Goal: Browse casually: Explore the website without a specific task or goal

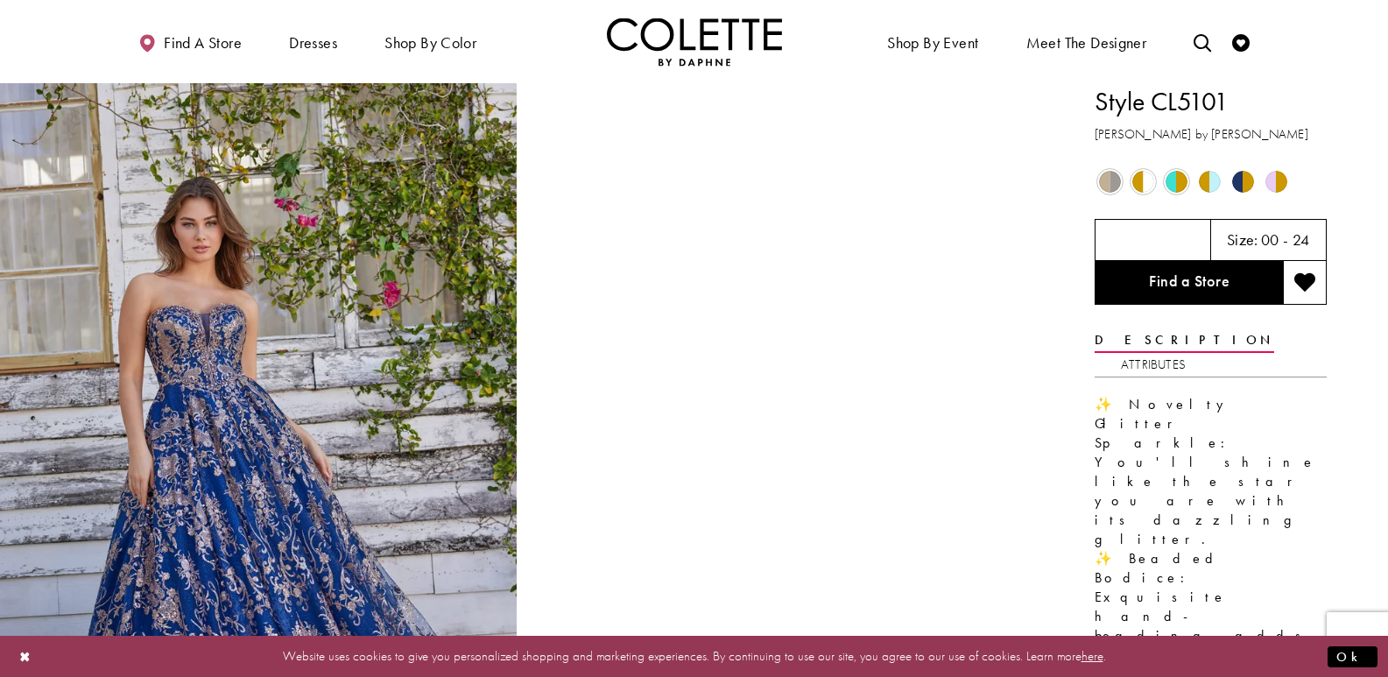
click at [1110, 179] on span "Product color controls state depends on size chosen" at bounding box center [1110, 182] width 22 height 22
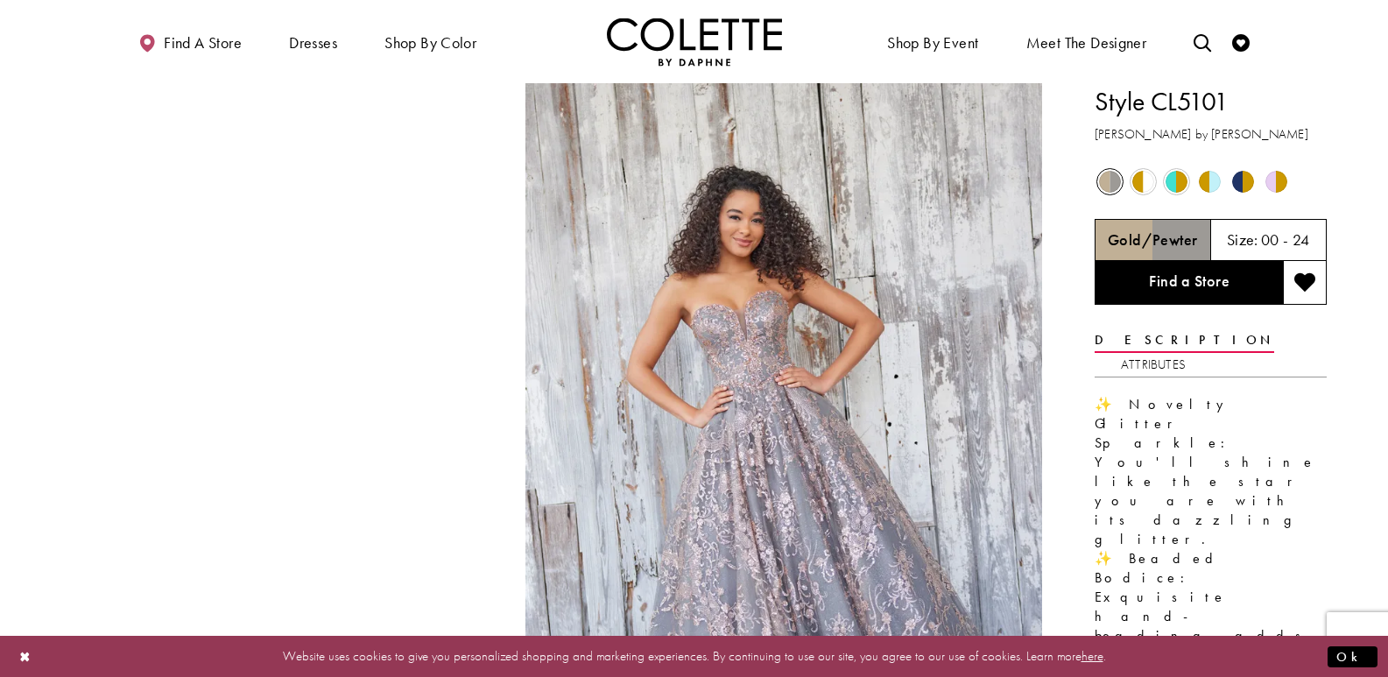
click at [1145, 179] on span "Product color controls state depends on size chosen" at bounding box center [1143, 182] width 22 height 22
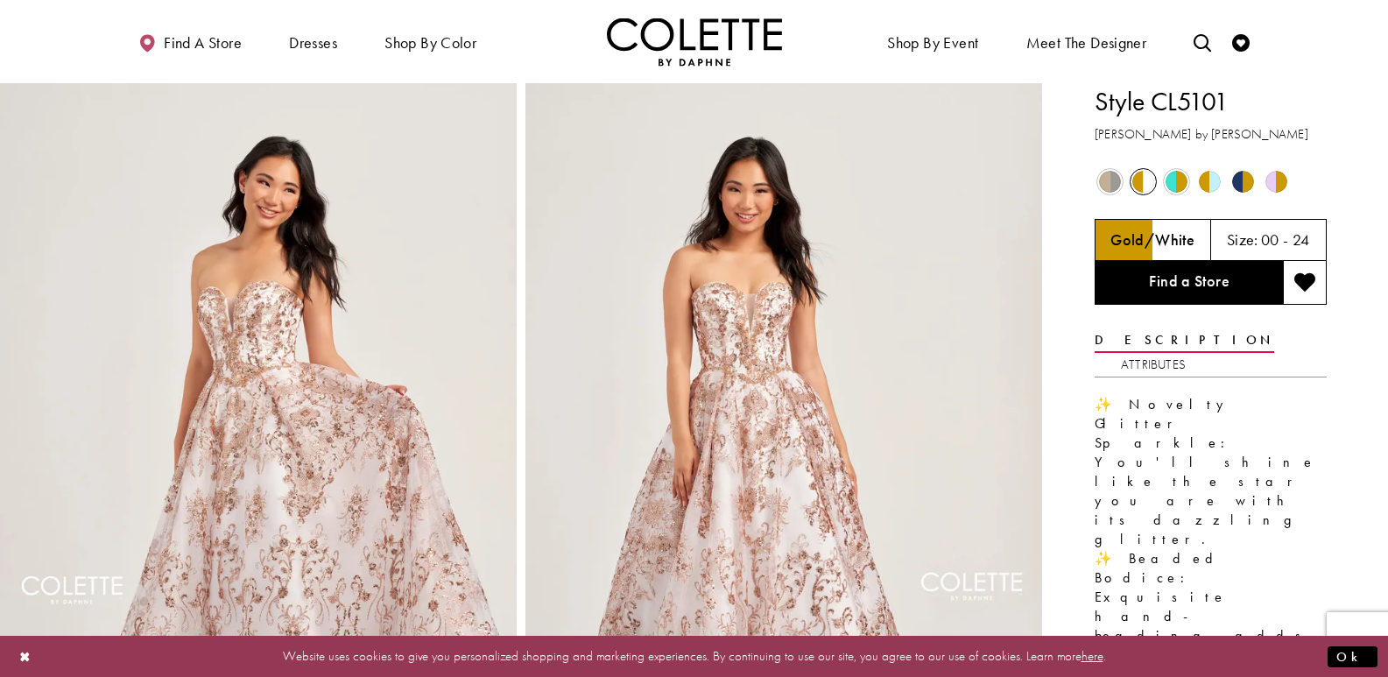
click at [1171, 184] on span "Product color controls state depends on size chosen" at bounding box center [1177, 182] width 22 height 22
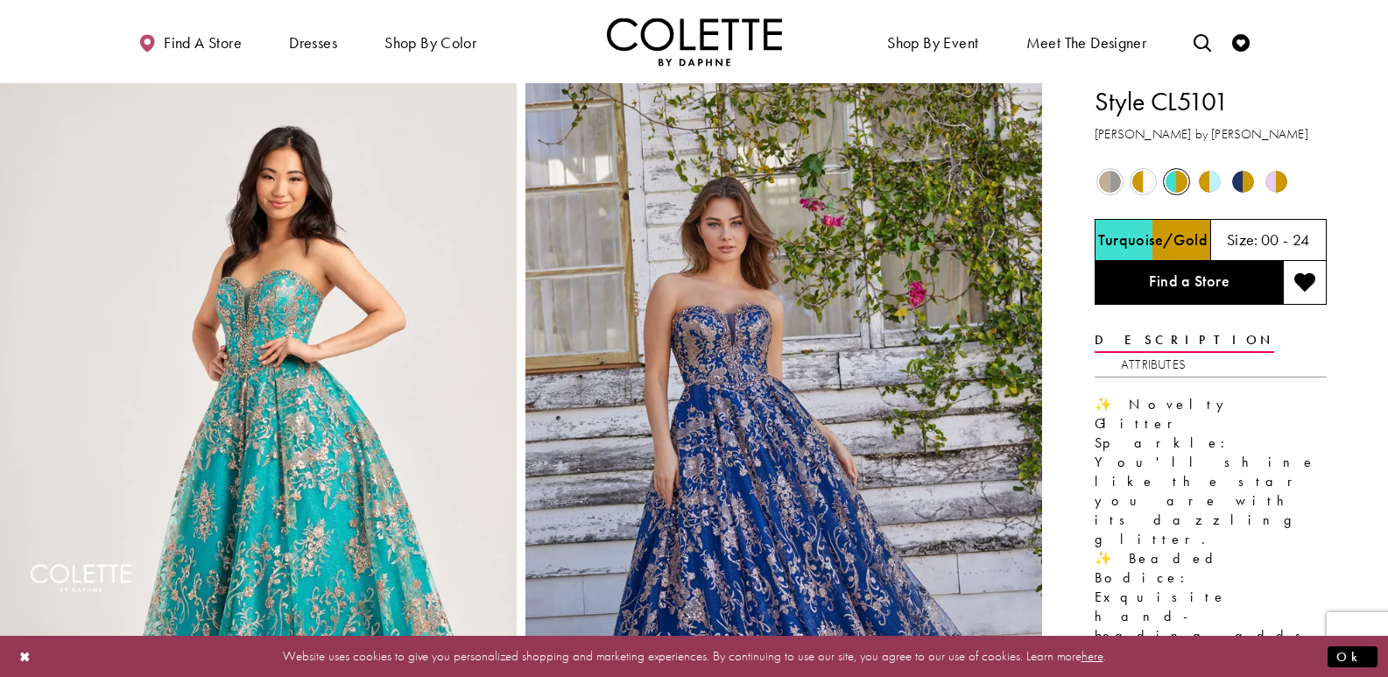
click at [1210, 179] on span "Product color controls state depends on size chosen" at bounding box center [1210, 182] width 22 height 22
click at [1215, 187] on span "Product color controls state depends on size chosen" at bounding box center [1210, 182] width 22 height 22
click at [1215, 184] on span "Product color controls state depends on size chosen" at bounding box center [1210, 182] width 22 height 22
click at [1222, 172] on div "Out of Stock" at bounding box center [1209, 181] width 31 height 31
click at [1212, 176] on span "Product color controls state depends on size chosen" at bounding box center [1210, 182] width 22 height 22
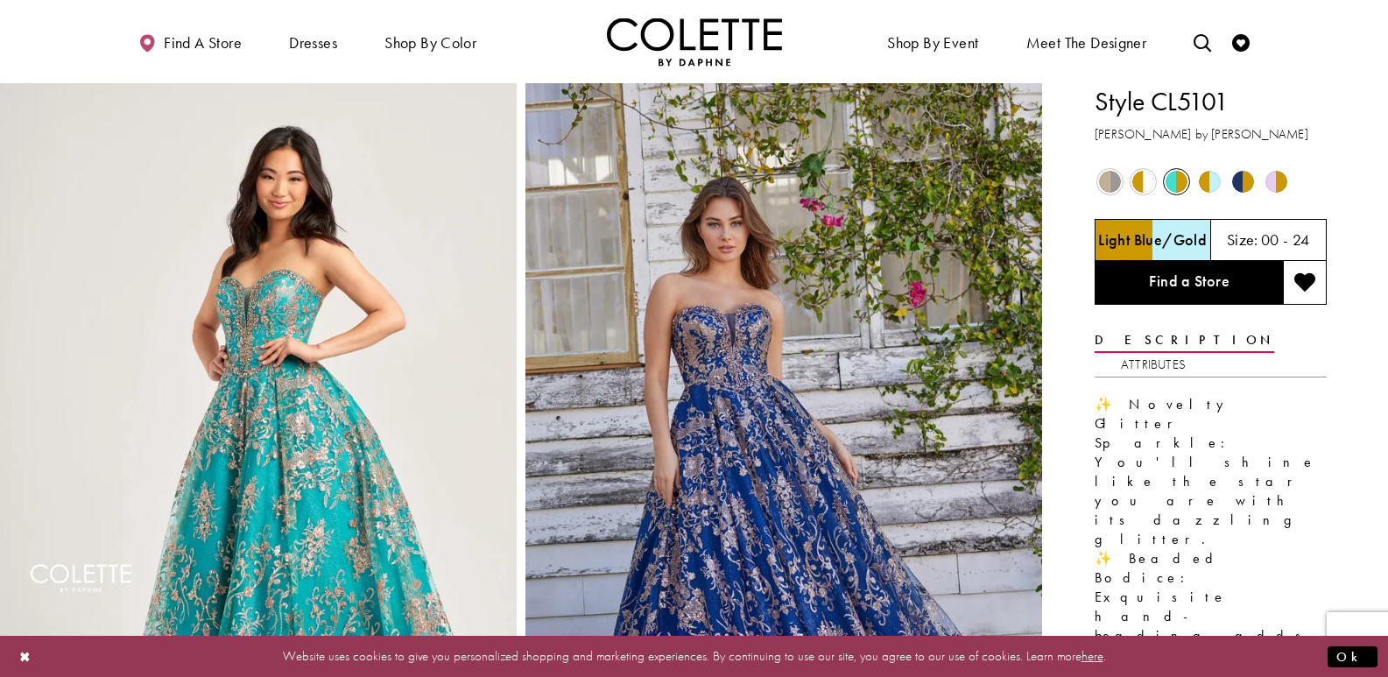
click at [1251, 178] on span "Product color controls state depends on size chosen" at bounding box center [1243, 182] width 22 height 22
click at [1280, 186] on span "Product color controls state depends on size chosen" at bounding box center [1276, 182] width 22 height 22
click at [1215, 183] on span "Product color controls state depends on size chosen" at bounding box center [1210, 182] width 22 height 22
